Goal: Communication & Community: Answer question/provide support

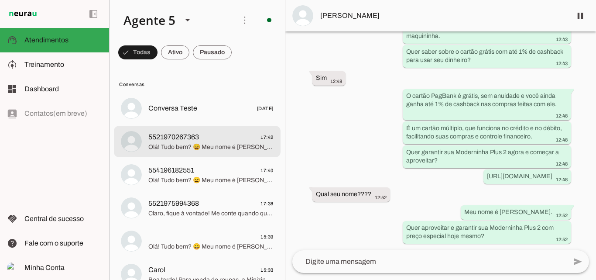
click at [210, 148] on span "Olá! Tudo bem? 😄 Meu nome é [PERSON_NAME] e estou aqui para te ajudar a escolhe…" at bounding box center [210, 147] width 125 height 9
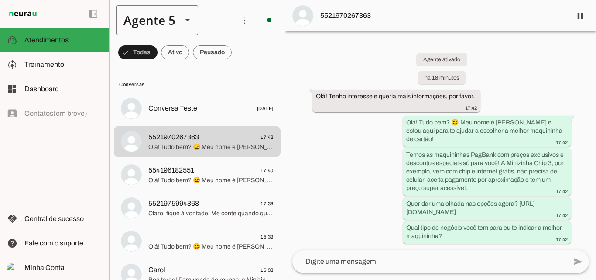
click at [189, 24] on slot at bounding box center [187, 20] width 10 height 10
click at [240, 124] on slot at bounding box center [273, 129] width 67 height 10
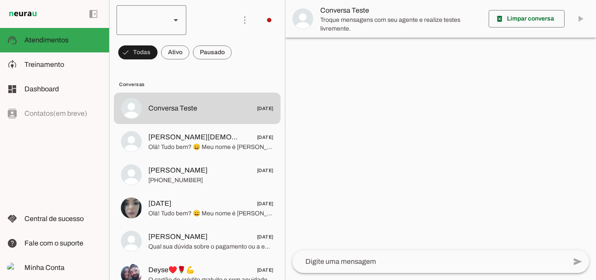
click at [176, 23] on slot at bounding box center [176, 20] width 10 height 10
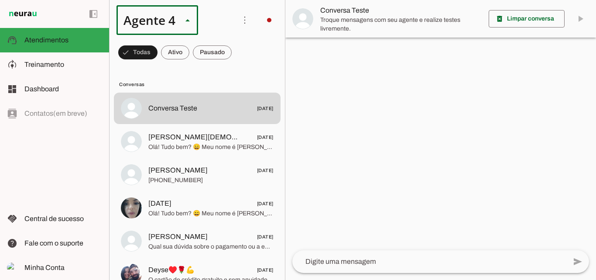
click at [240, 148] on slot at bounding box center [268, 153] width 56 height 10
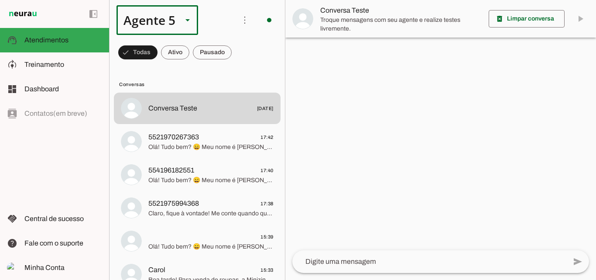
click at [176, 24] on div "Agente 5" at bounding box center [158, 20] width 82 height 30
click at [240, 246] on slot at bounding box center [273, 251] width 67 height 10
